Goal: Task Accomplishment & Management: Manage account settings

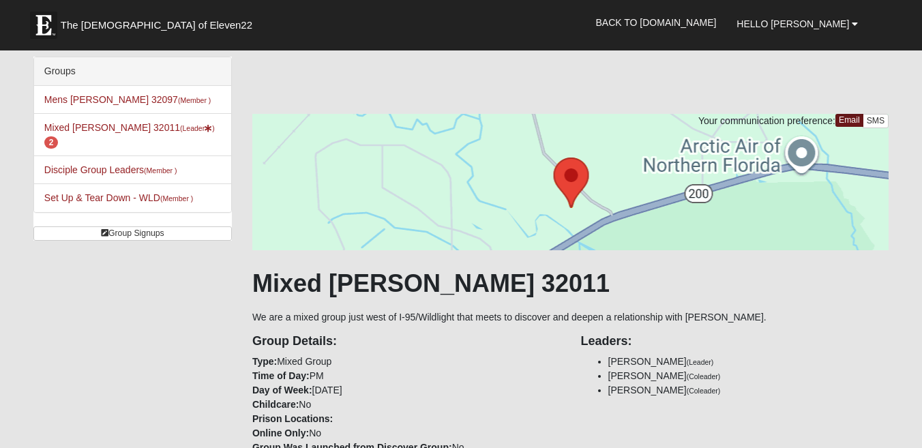
scroll to position [512, 0]
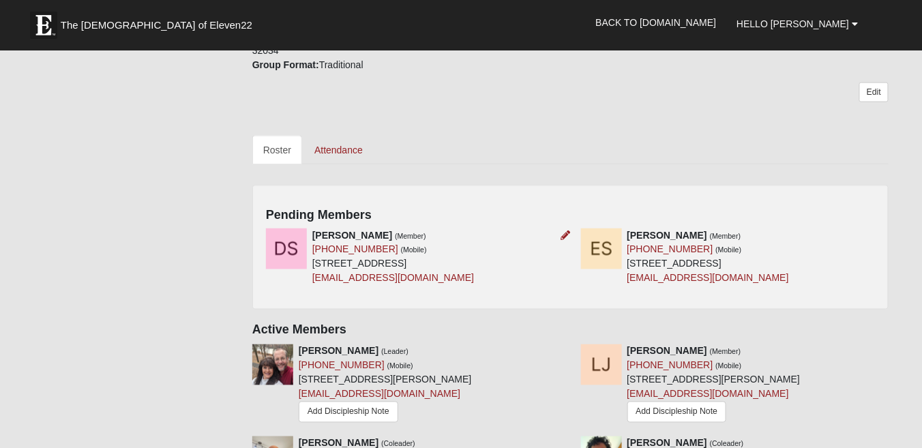
click at [285, 239] on img at bounding box center [286, 249] width 41 height 41
click at [348, 230] on strong "[PERSON_NAME]" at bounding box center [352, 235] width 80 height 11
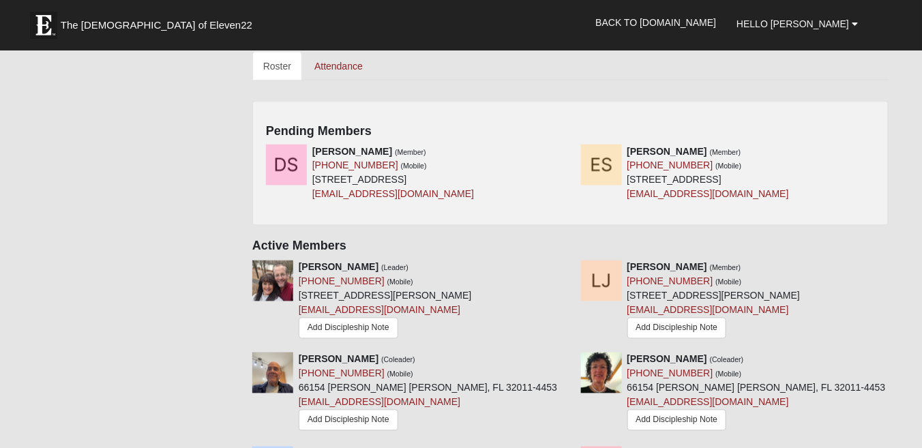
scroll to position [592, 0]
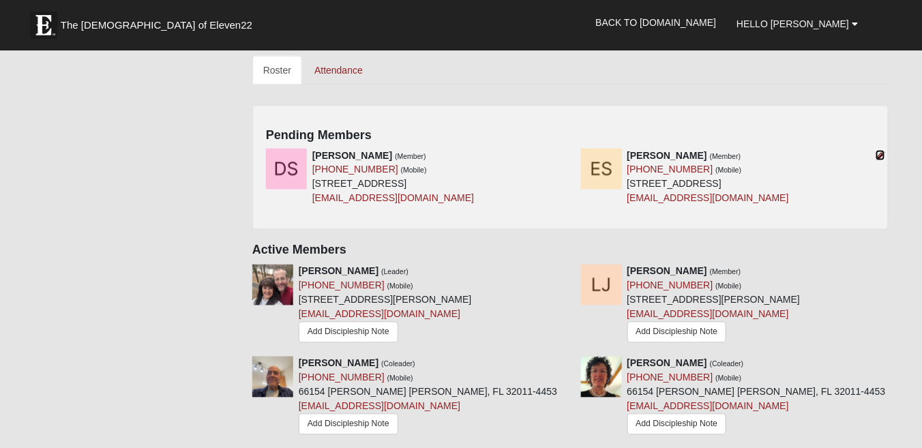
click at [879, 151] on icon at bounding box center [881, 156] width 10 height 10
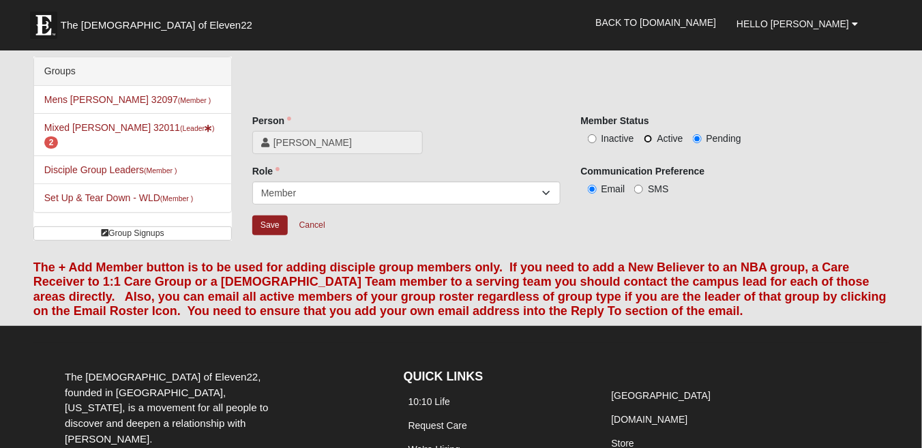
click at [648, 139] on input "Active" at bounding box center [648, 138] width 9 height 9
radio input "true"
click at [268, 220] on input "Save" at bounding box center [269, 226] width 35 height 20
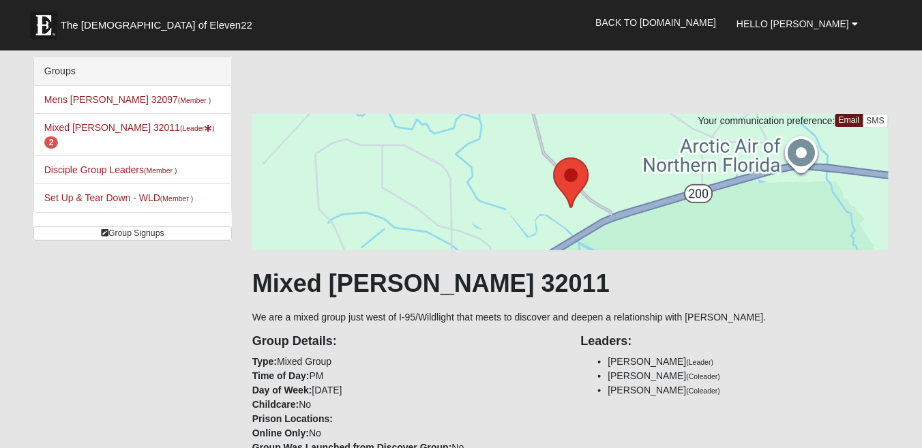
click at [86, 134] on li "Mixed Johnson 32011 (Leader ) 2" at bounding box center [132, 134] width 197 height 43
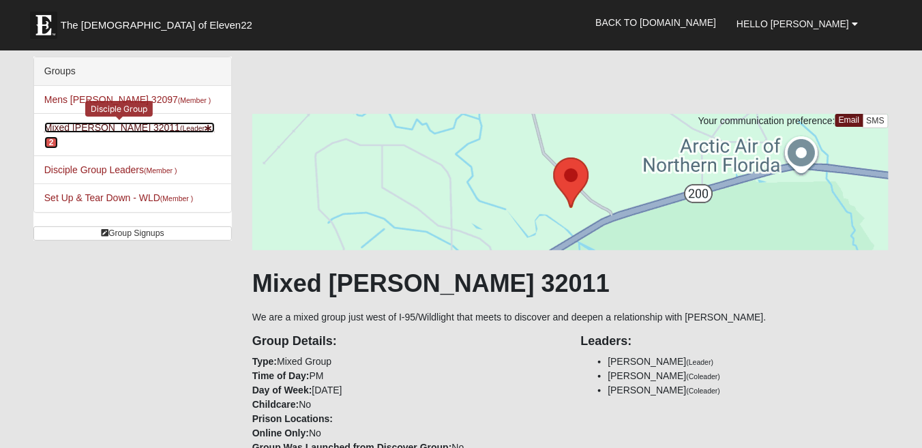
click at [82, 122] on link "Mixed Johnson 32011 (Leader ) 2" at bounding box center [129, 134] width 171 height 25
click at [68, 128] on link "Mixed [PERSON_NAME] 32011 (Leader ) 1" at bounding box center [129, 134] width 171 height 25
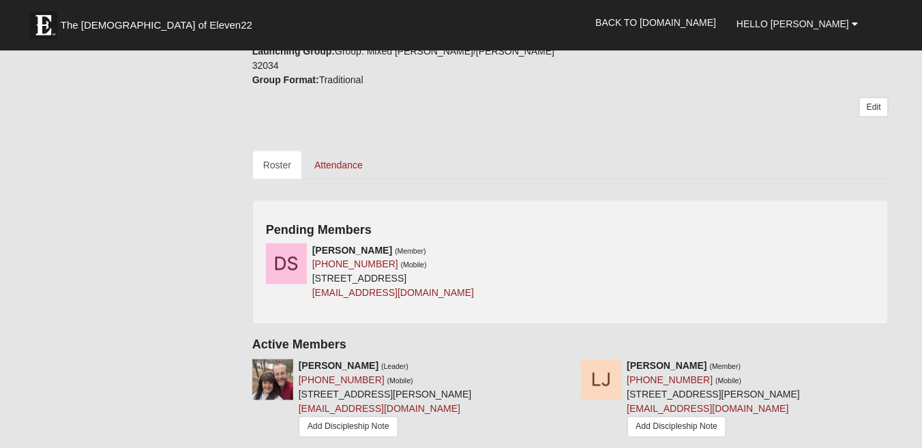
scroll to position [546, 0]
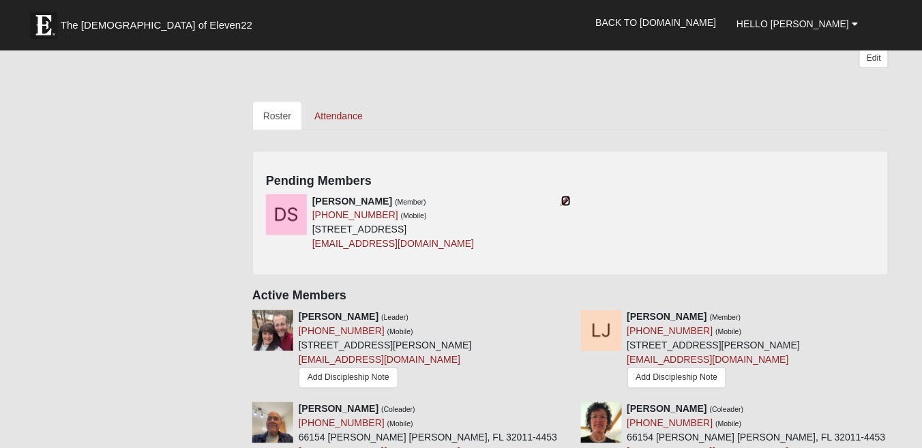
click at [568, 196] on icon at bounding box center [566, 201] width 10 height 10
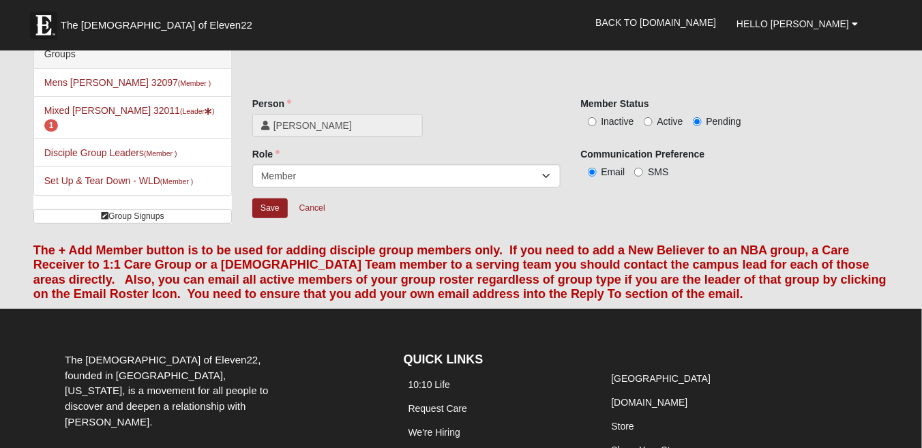
scroll to position [16, 0]
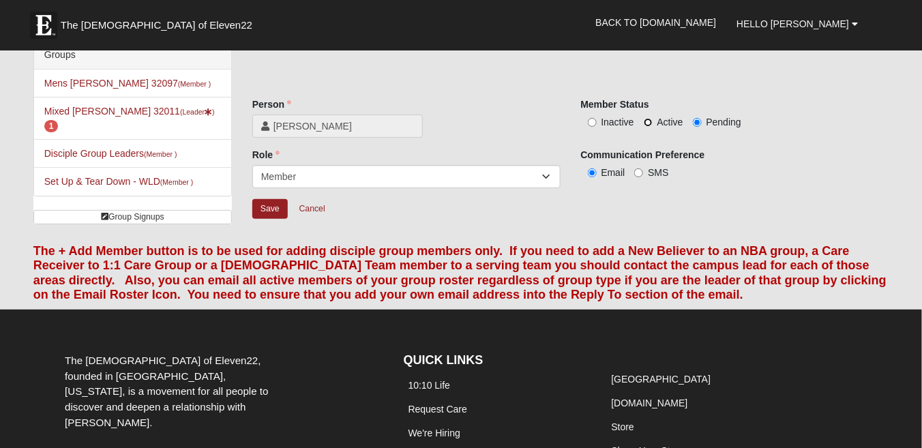
click at [646, 122] on input "Active" at bounding box center [648, 122] width 9 height 9
radio input "true"
click at [265, 214] on input "Save" at bounding box center [269, 209] width 35 height 20
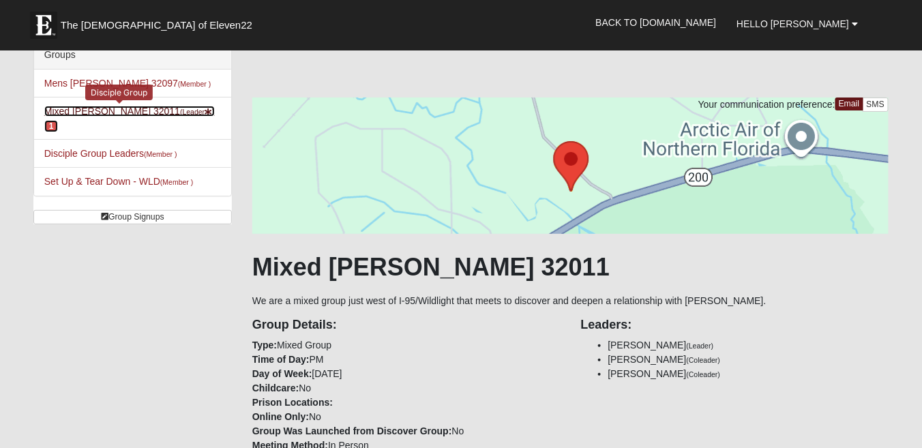
click at [88, 108] on link "Mixed [PERSON_NAME] 32011 (Leader ) 1" at bounding box center [129, 118] width 171 height 25
